Goal: Information Seeking & Learning: Learn about a topic

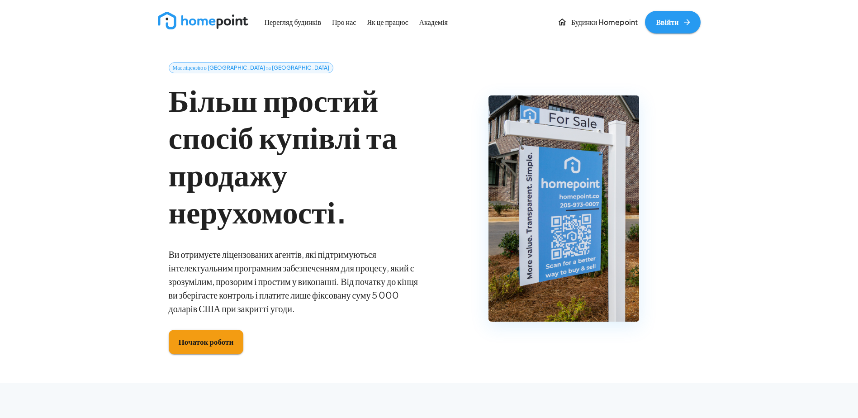
click at [304, 25] on p "Перегляд будинків" at bounding box center [293, 22] width 57 height 10
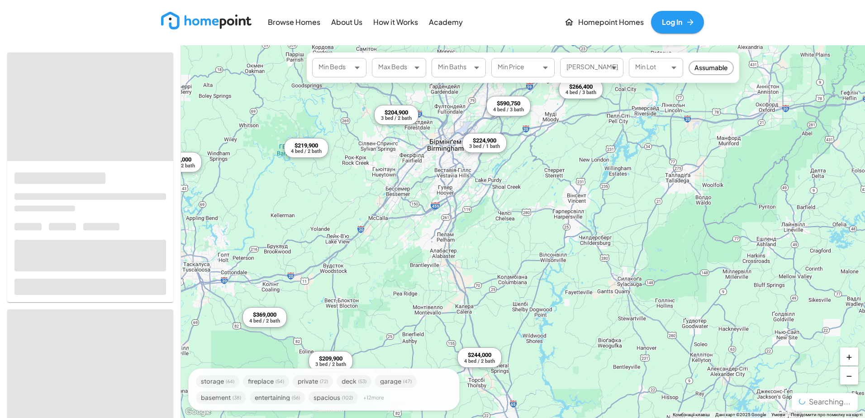
click at [490, 145] on div "$590,750 4 bed / 3 bath $1,500,000 3 bed / 1 bath $339,000 3 bed / 2 bath $399,…" at bounding box center [523, 231] width 684 height 373
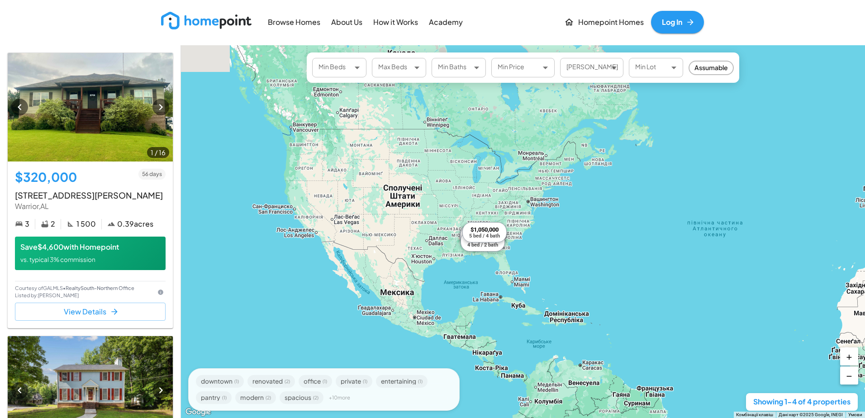
drag, startPoint x: 382, startPoint y: 182, endPoint x: 419, endPoint y: 194, distance: 39.0
click at [419, 194] on div "$320,000 3 bed / 2 bath $279,000 3 bed / 3 bath $250,000 4 bed / 2 bath $1,050,…" at bounding box center [523, 231] width 684 height 373
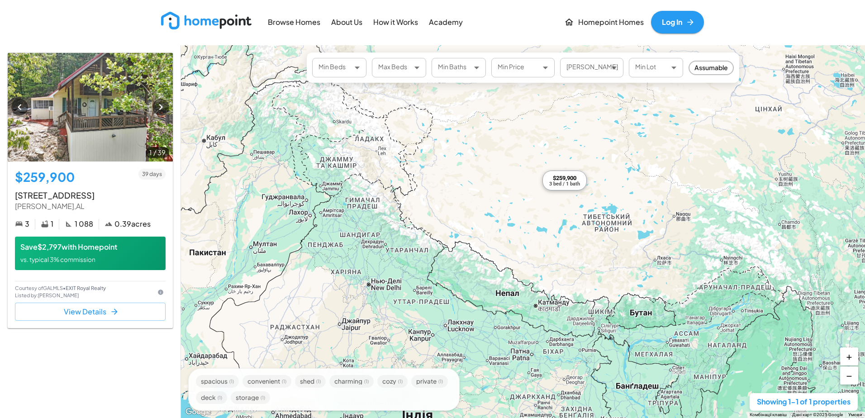
drag, startPoint x: 619, startPoint y: 226, endPoint x: 619, endPoint y: 242, distance: 15.8
click at [619, 242] on div "$259,900 3 bed / 1 bath" at bounding box center [523, 231] width 684 height 373
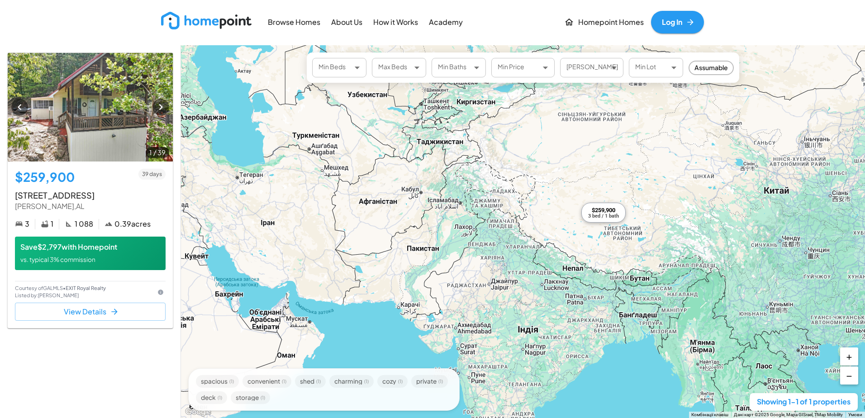
drag, startPoint x: 405, startPoint y: 218, endPoint x: 569, endPoint y: 218, distance: 163.7
click at [569, 218] on div "$259,900 3 bed / 1 bath" at bounding box center [523, 231] width 684 height 373
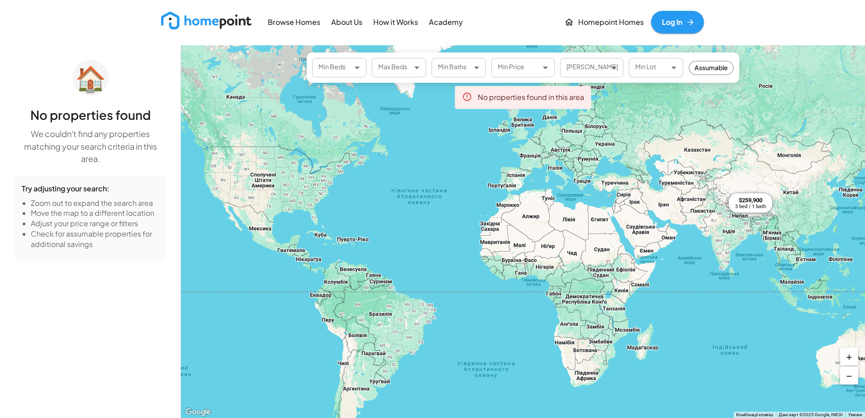
drag, startPoint x: 356, startPoint y: 243, endPoint x: 590, endPoint y: 224, distance: 235.1
click at [590, 224] on div "$259,900 3 bed / 1 bath" at bounding box center [523, 231] width 684 height 373
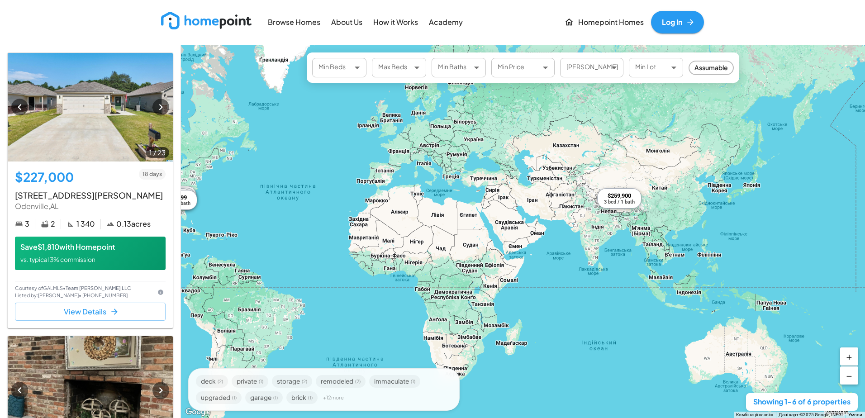
drag, startPoint x: 598, startPoint y: 209, endPoint x: 405, endPoint y: 215, distance: 193.2
click at [405, 215] on div "$227,000 3 bed / 2 bath $220,000 3 bed / 3 bath $205,000 3 bed / 2 bath $249,00…" at bounding box center [523, 231] width 684 height 373
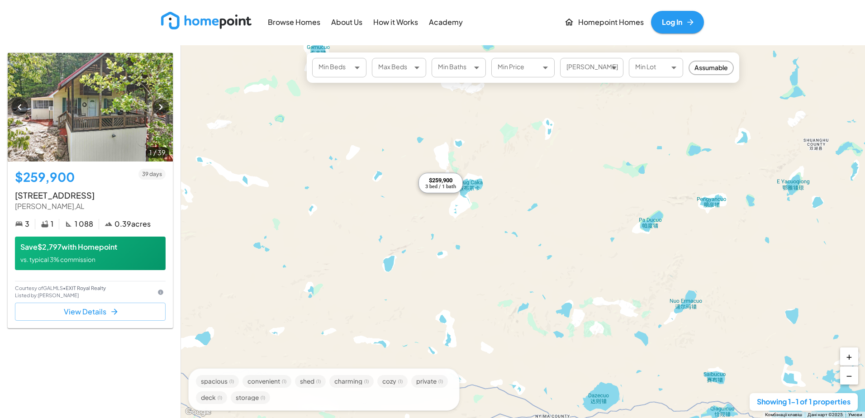
click at [436, 185] on div "3 bed / 1 bath" at bounding box center [440, 186] width 31 height 5
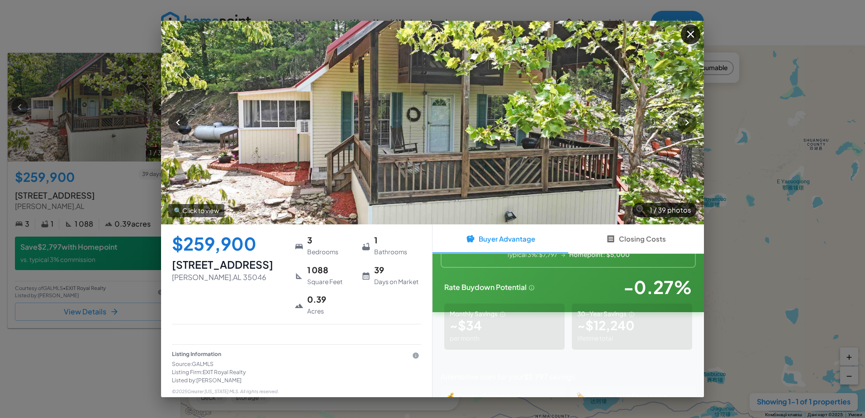
scroll to position [146, 0]
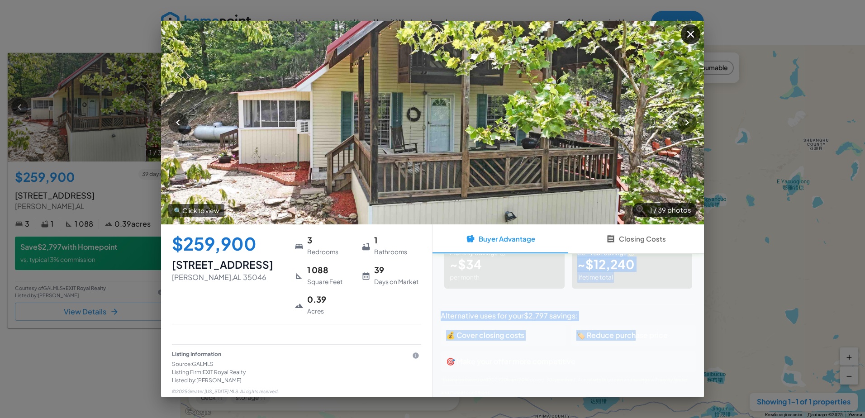
drag, startPoint x: 635, startPoint y: 330, endPoint x: 487, endPoint y: 295, distance: 152.1
click at [487, 251] on div "🏠 Homepoint Buyer Advantage Your Commission Savings $2,797 Typical 3%: $7,797 →…" at bounding box center [567, 179] width 271 height 143
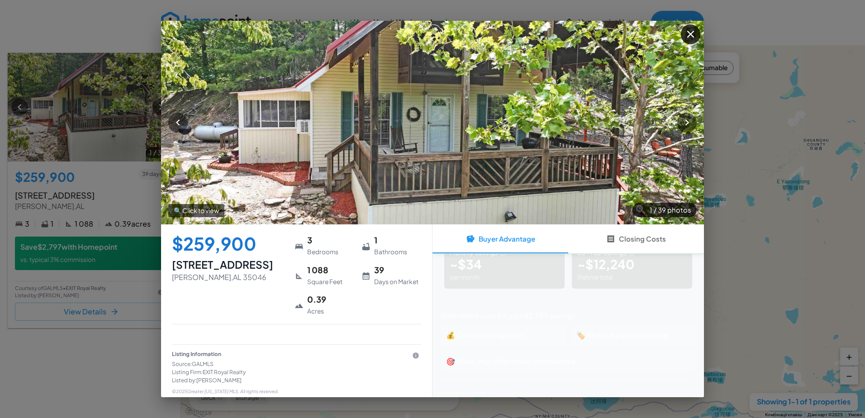
click at [591, 354] on div "🎯 Make your offer more competitive" at bounding box center [568, 361] width 255 height 21
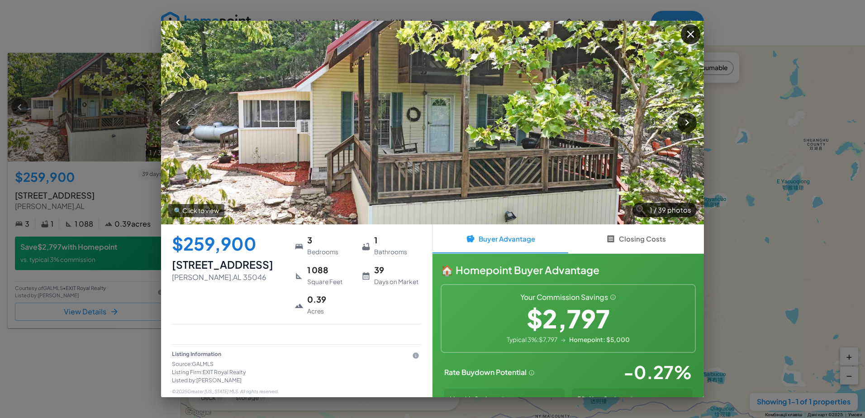
click at [688, 121] on icon "button" at bounding box center [687, 122] width 12 height 12
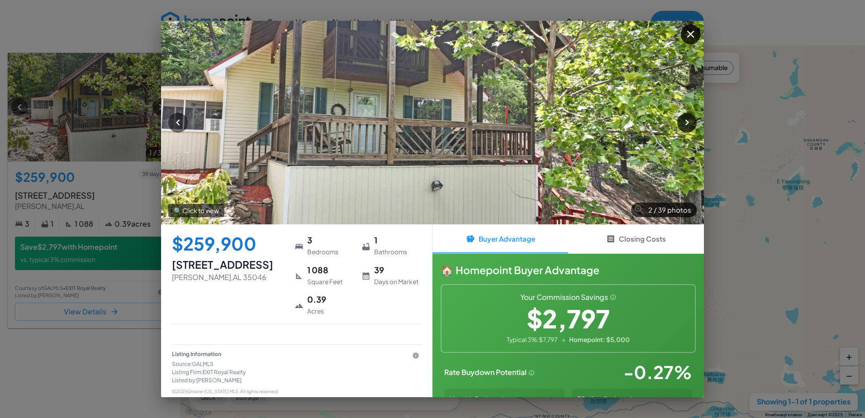
click at [688, 121] on icon "button" at bounding box center [687, 122] width 12 height 12
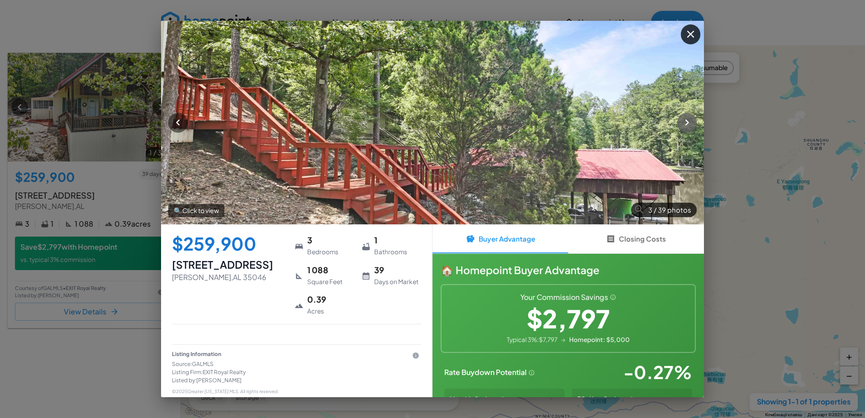
click at [688, 121] on icon "button" at bounding box center [687, 122] width 12 height 12
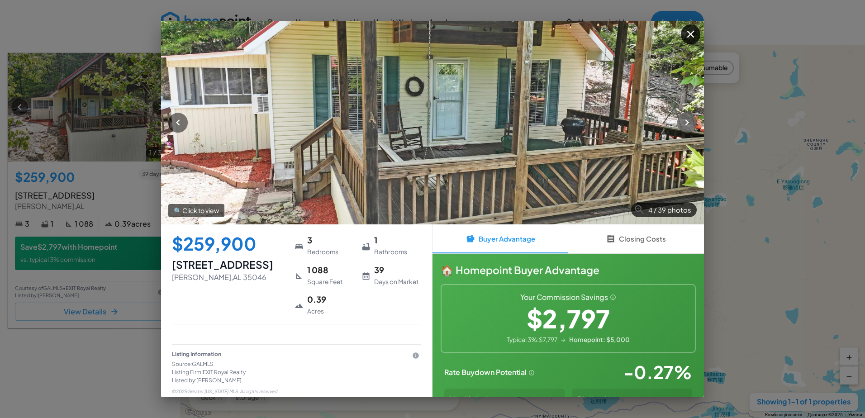
click at [688, 121] on icon "button" at bounding box center [687, 122] width 12 height 12
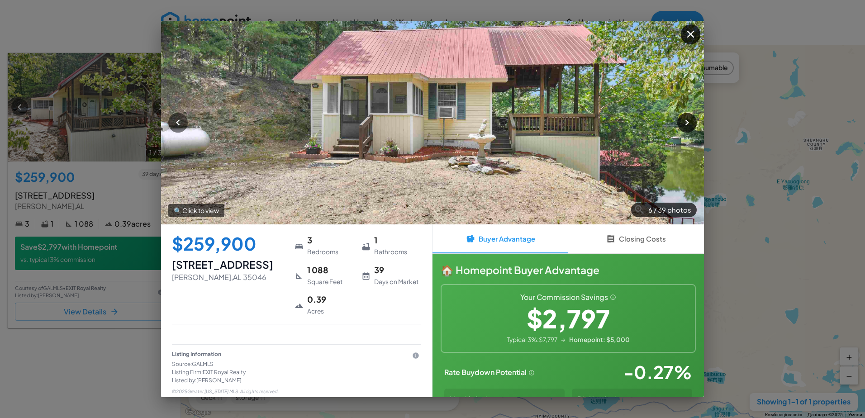
click at [688, 121] on icon "button" at bounding box center [687, 122] width 12 height 12
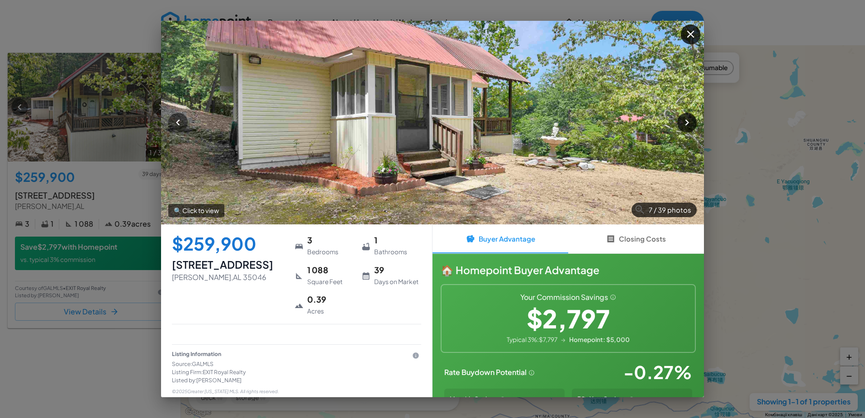
click at [688, 121] on icon "button" at bounding box center [687, 122] width 12 height 12
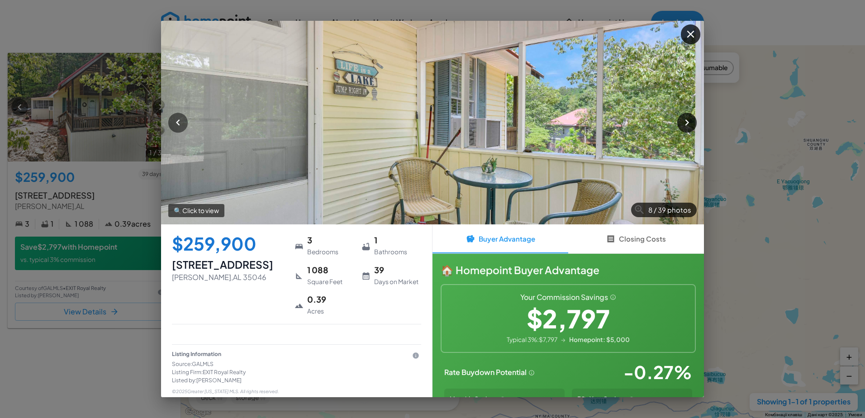
click at [688, 121] on icon "button" at bounding box center [687, 122] width 12 height 12
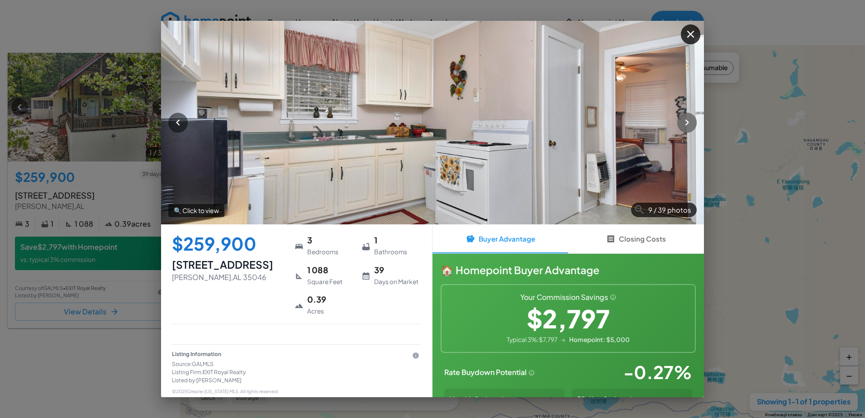
click at [688, 121] on icon "button" at bounding box center [687, 122] width 12 height 12
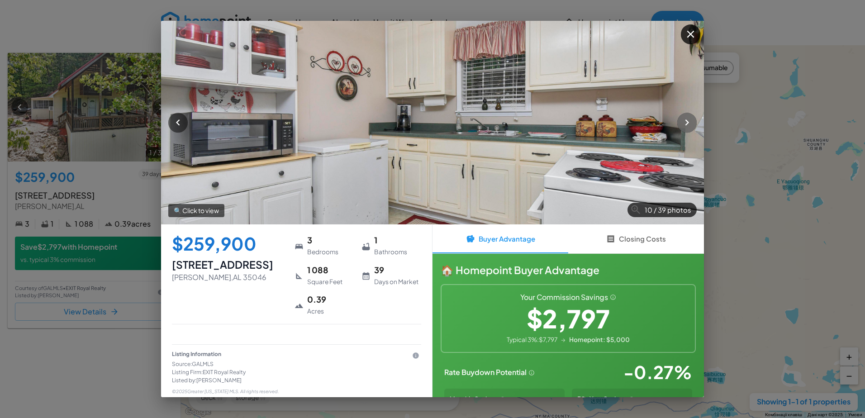
click at [688, 121] on icon "button" at bounding box center [687, 122] width 12 height 12
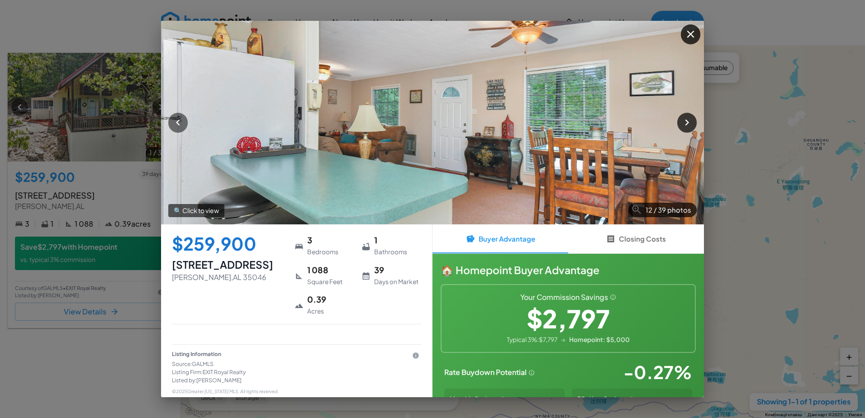
click at [688, 121] on icon "button" at bounding box center [687, 122] width 12 height 12
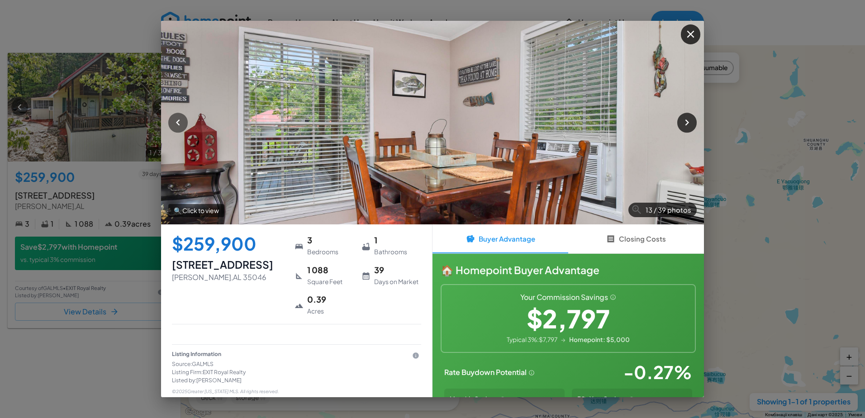
click at [688, 121] on icon "button" at bounding box center [687, 122] width 12 height 12
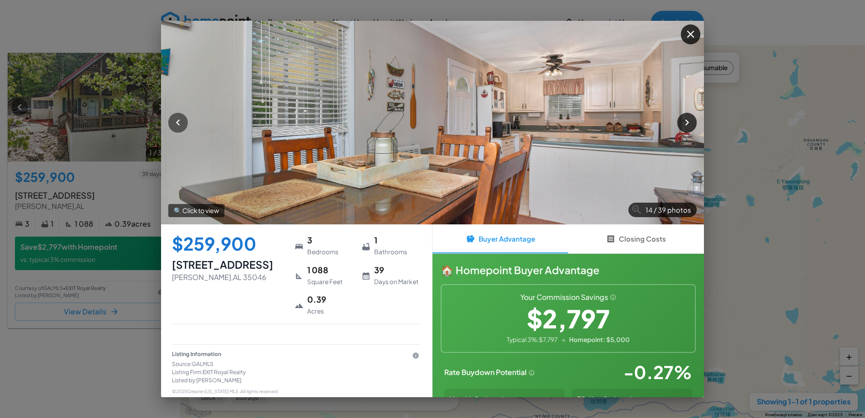
click at [688, 121] on icon "button" at bounding box center [687, 122] width 12 height 12
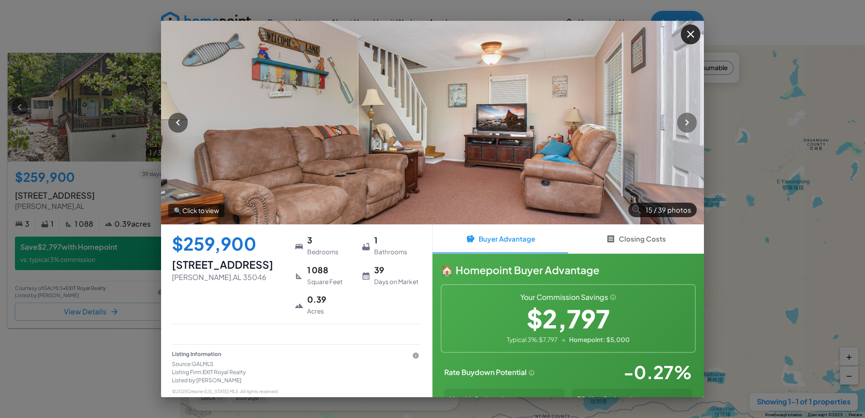
click at [688, 121] on icon "button" at bounding box center [687, 122] width 12 height 12
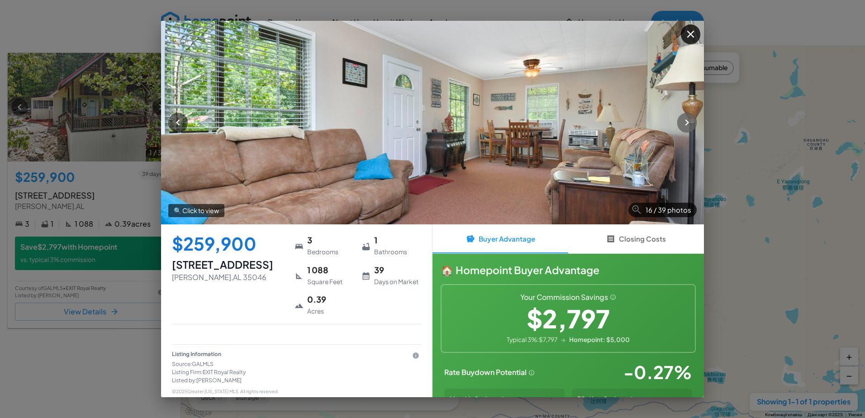
click at [688, 121] on icon "button" at bounding box center [687, 122] width 12 height 12
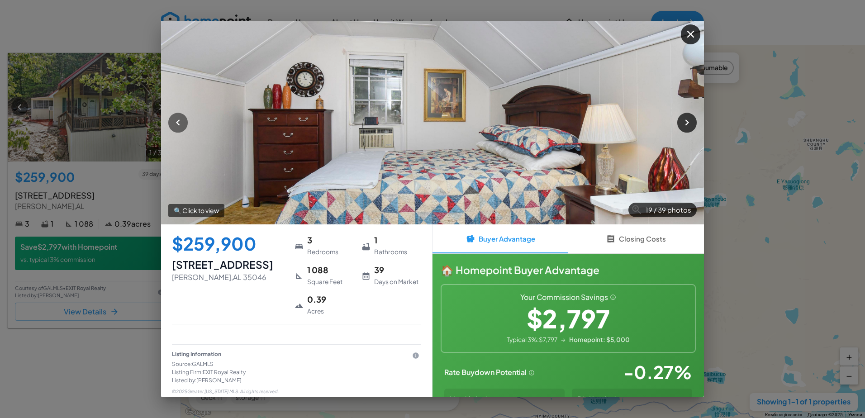
click at [688, 121] on icon "button" at bounding box center [687, 122] width 12 height 12
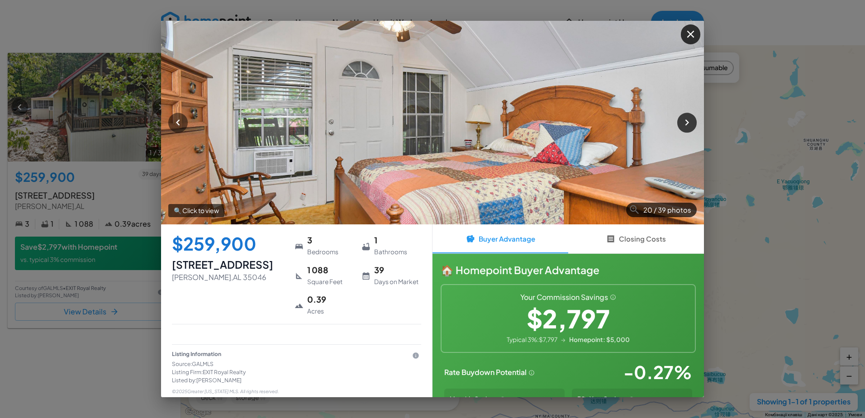
click at [688, 121] on icon "button" at bounding box center [687, 122] width 12 height 12
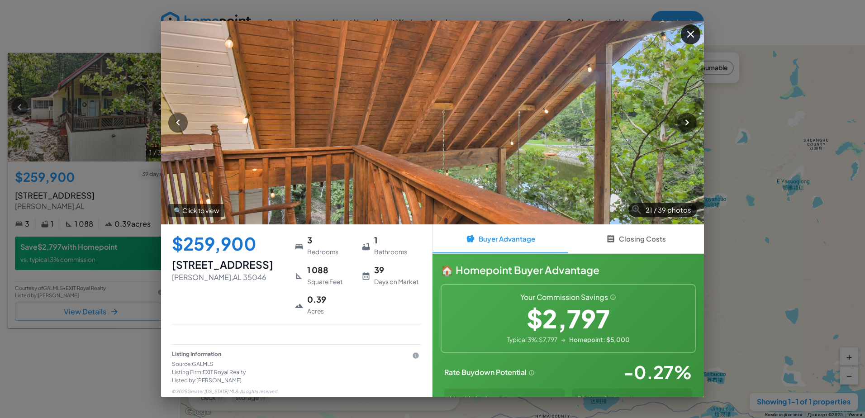
click at [643, 237] on button "Closing Costs" at bounding box center [636, 238] width 136 height 29
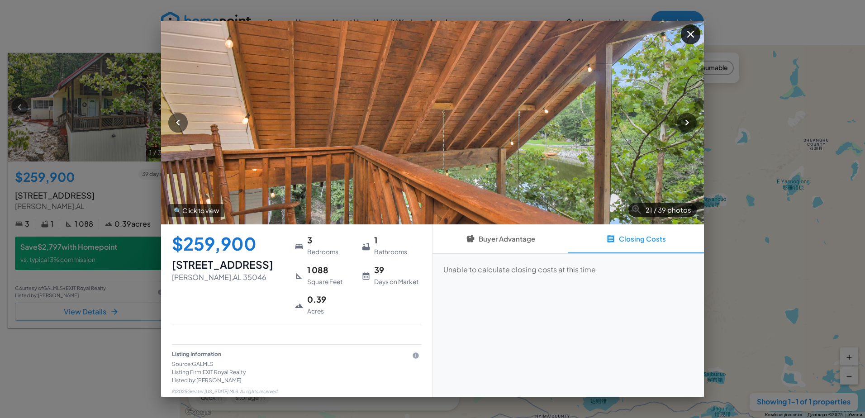
click at [506, 237] on button "Buyer Advantage" at bounding box center [500, 238] width 136 height 29
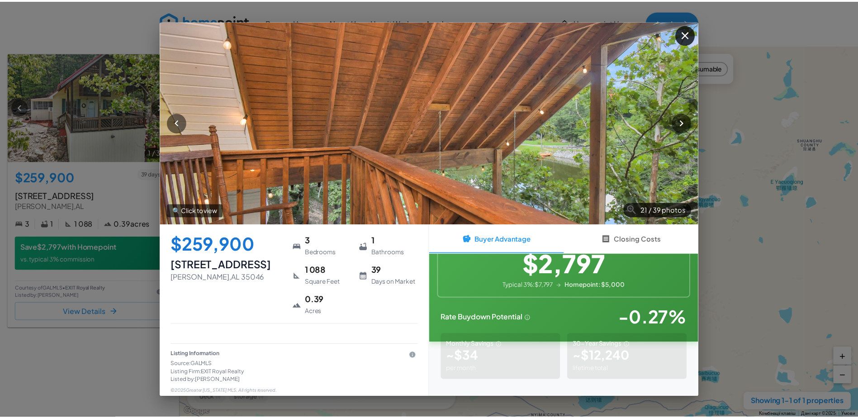
scroll to position [146, 0]
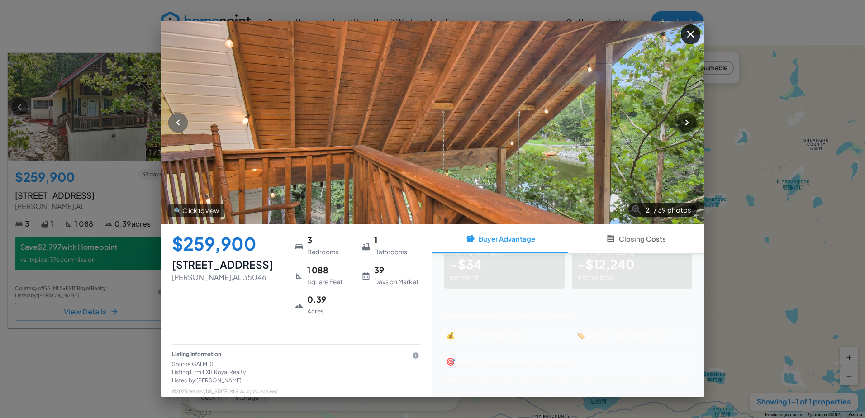
click at [176, 123] on icon "button" at bounding box center [178, 122] width 4 height 6
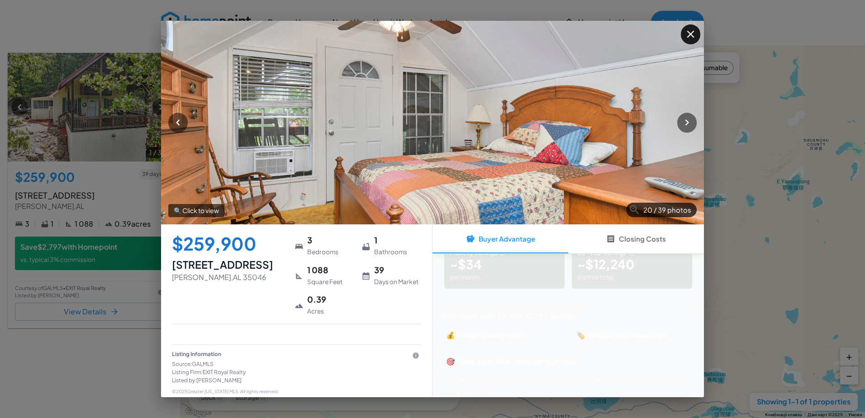
click at [686, 34] on icon "button" at bounding box center [690, 34] width 12 height 12
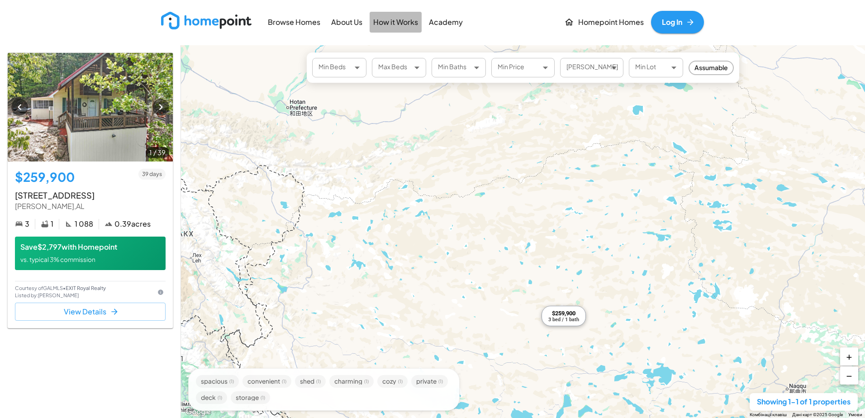
click at [391, 22] on p "How it Works" at bounding box center [395, 22] width 45 height 10
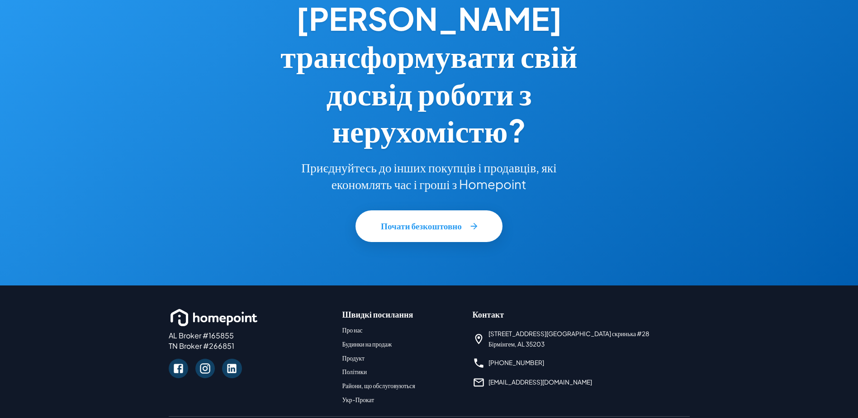
scroll to position [1522, 0]
